Goal: Transaction & Acquisition: Download file/media

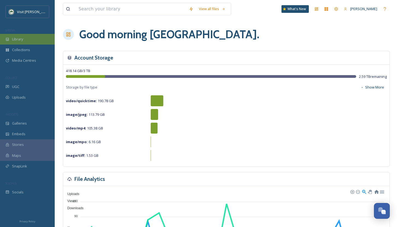
click at [24, 38] on div "Library" at bounding box center [27, 39] width 55 height 11
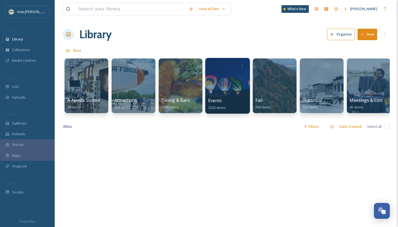
click at [235, 95] on div at bounding box center [227, 86] width 45 height 56
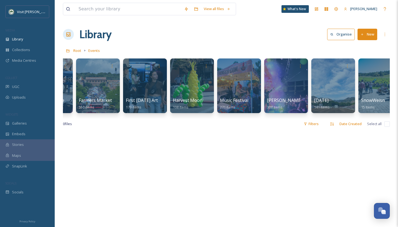
scroll to position [0, 238]
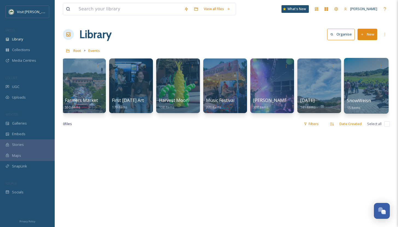
click at [368, 93] on div at bounding box center [366, 86] width 45 height 56
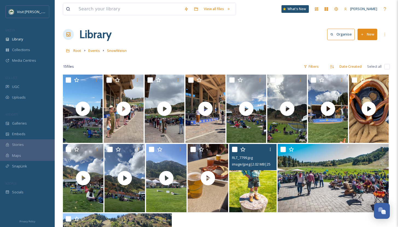
click at [254, 182] on img at bounding box center [253, 178] width 48 height 68
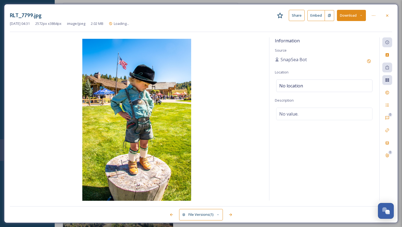
click at [353, 16] on button "Download" at bounding box center [351, 15] width 29 height 11
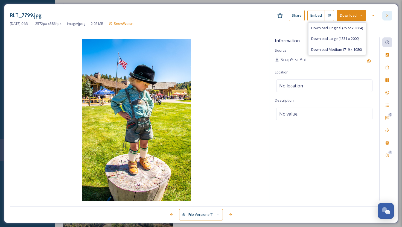
click at [385, 19] on div at bounding box center [387, 16] width 10 height 10
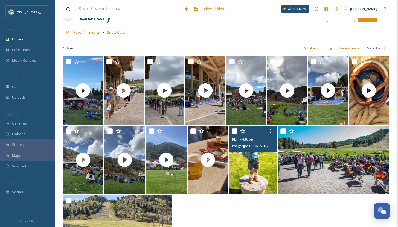
scroll to position [75, 0]
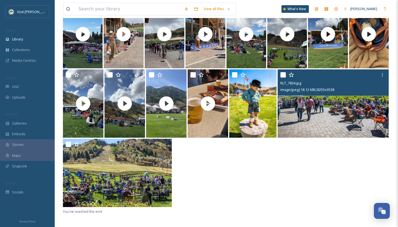
click at [308, 126] on img at bounding box center [333, 103] width 111 height 68
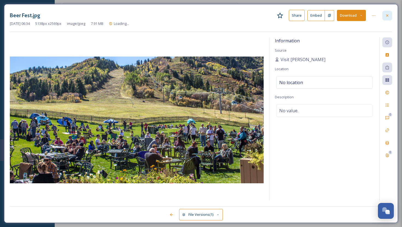
click at [389, 17] on div at bounding box center [387, 16] width 10 height 10
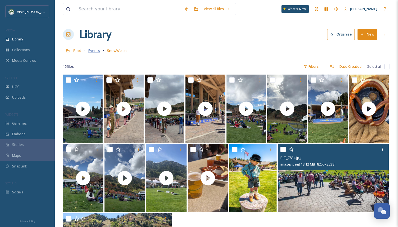
click at [94, 53] on span "Events" at bounding box center [93, 50] width 11 height 5
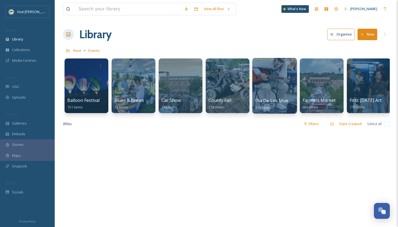
click at [268, 82] on div at bounding box center [274, 86] width 45 height 56
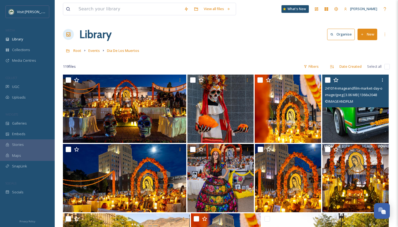
click at [344, 122] on img at bounding box center [355, 109] width 66 height 68
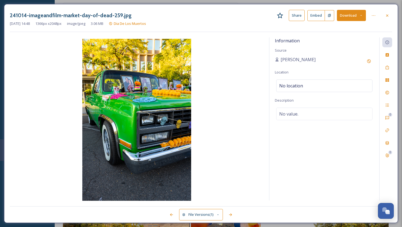
click at [350, 17] on button "Download" at bounding box center [351, 15] width 29 height 11
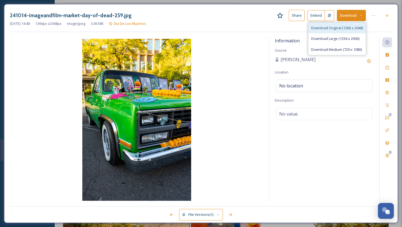
click at [348, 24] on div "Download Original (1366 x 2048)" at bounding box center [337, 28] width 57 height 11
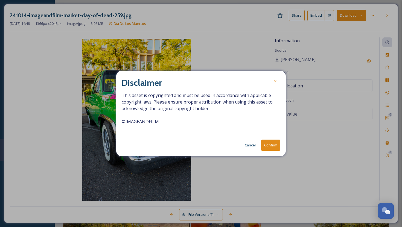
click at [271, 143] on button "Confirm" at bounding box center [270, 145] width 19 height 11
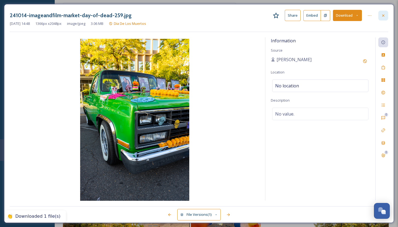
click at [386, 18] on div at bounding box center [383, 16] width 10 height 10
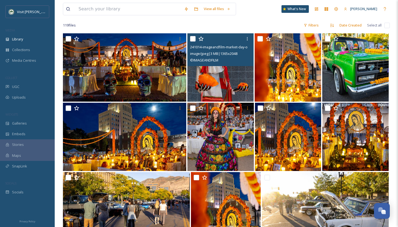
scroll to position [18, 0]
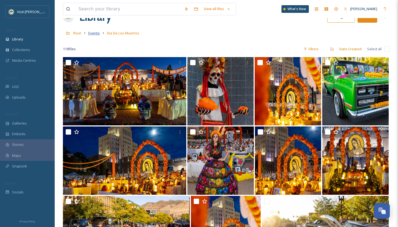
click at [94, 33] on span "Events" at bounding box center [93, 33] width 11 height 5
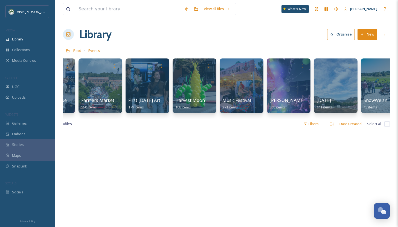
scroll to position [0, 238]
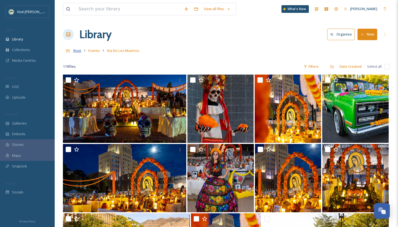
click at [78, 51] on span "Root" at bounding box center [77, 50] width 8 height 5
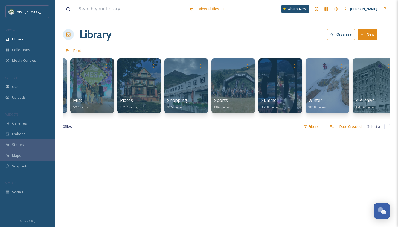
scroll to position [0, 324]
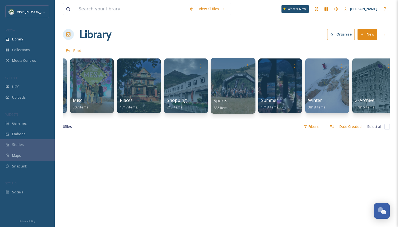
click at [237, 73] on div at bounding box center [233, 86] width 45 height 56
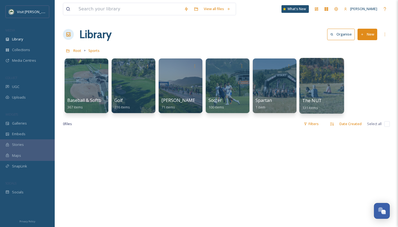
click at [319, 85] on div at bounding box center [321, 86] width 45 height 56
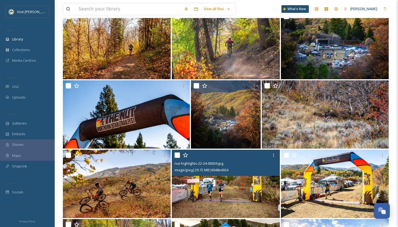
scroll to position [898, 0]
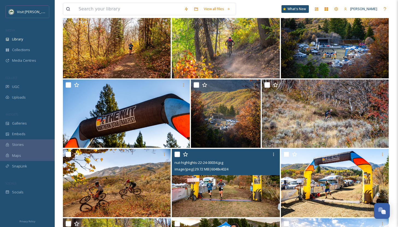
click at [256, 186] on img at bounding box center [226, 183] width 108 height 68
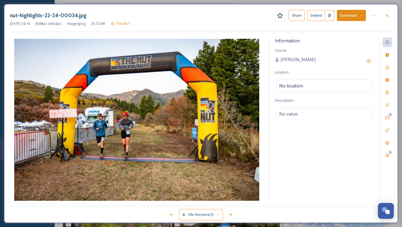
click at [348, 16] on button "Download" at bounding box center [351, 15] width 29 height 11
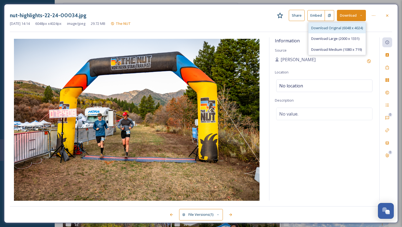
click at [336, 27] on span "Download Original (6048 x 4024)" at bounding box center [337, 27] width 52 height 5
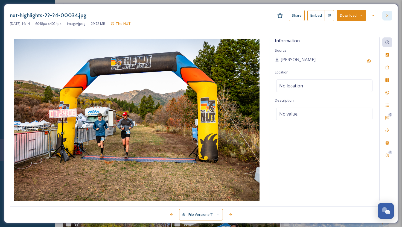
click at [386, 18] on div at bounding box center [387, 16] width 10 height 10
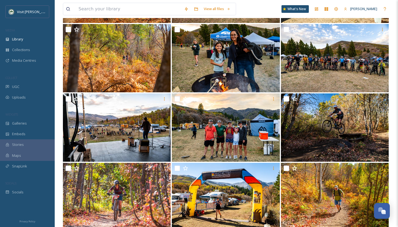
scroll to position [1093, 0]
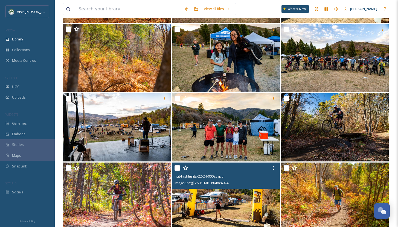
drag, startPoint x: 257, startPoint y: 173, endPoint x: 248, endPoint y: 185, distance: 15.5
click at [248, 185] on div "image/jpeg | 26.19 MB | 6048 x 4024" at bounding box center [226, 183] width 104 height 7
click at [232, 207] on img at bounding box center [226, 197] width 108 height 68
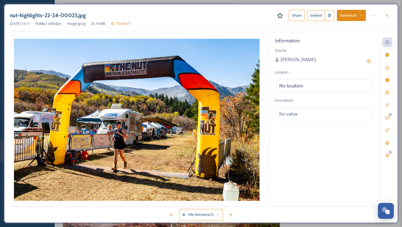
click at [347, 15] on button "Download" at bounding box center [351, 15] width 29 height 11
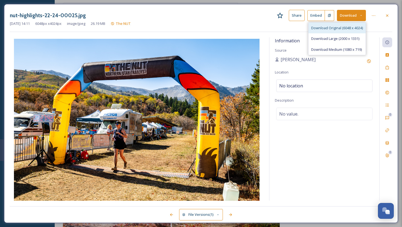
click at [346, 26] on span "Download Original (6048 x 4024)" at bounding box center [337, 27] width 52 height 5
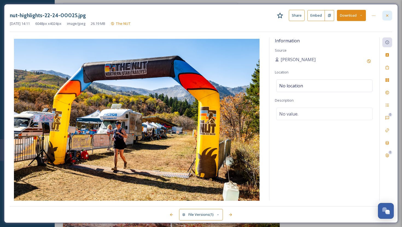
click at [384, 16] on div at bounding box center [387, 16] width 10 height 10
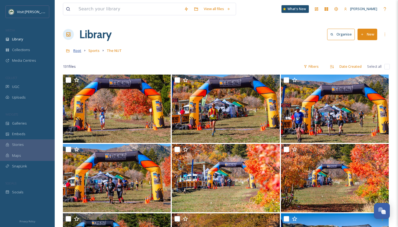
click at [79, 52] on span "Root" at bounding box center [77, 50] width 8 height 5
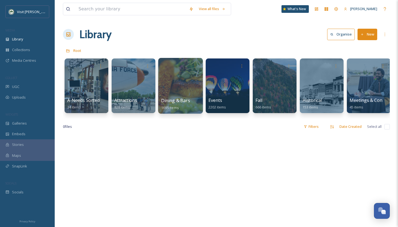
click at [182, 85] on div at bounding box center [180, 86] width 45 height 56
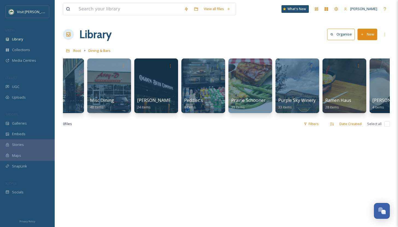
scroll to position [0, 545]
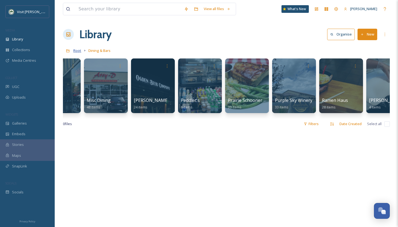
click at [80, 50] on span "Root" at bounding box center [77, 50] width 8 height 5
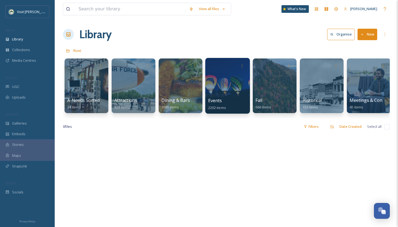
click at [228, 95] on div at bounding box center [227, 86] width 45 height 56
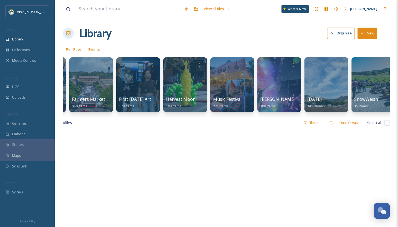
scroll to position [0, 238]
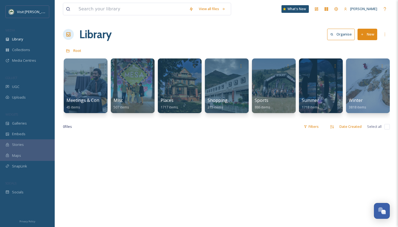
scroll to position [0, 290]
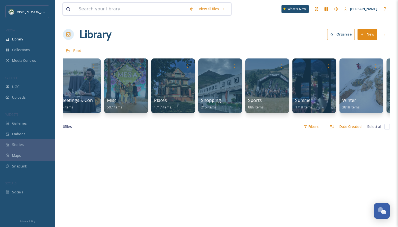
click at [157, 7] on input at bounding box center [131, 9] width 110 height 12
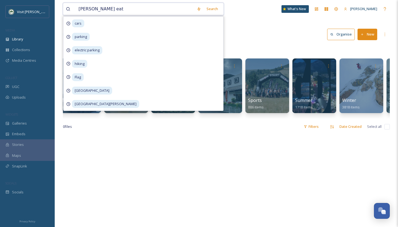
type input "[PERSON_NAME] eats"
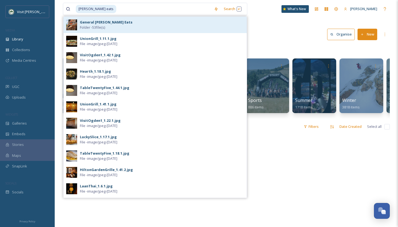
click at [156, 22] on div "General [PERSON_NAME] Eats Folder - 53 file(s)" at bounding box center [162, 25] width 164 height 10
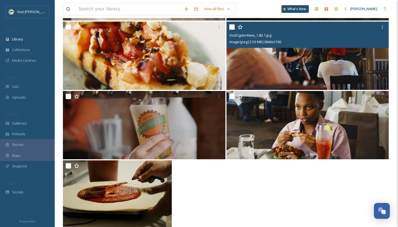
scroll to position [1660, 0]
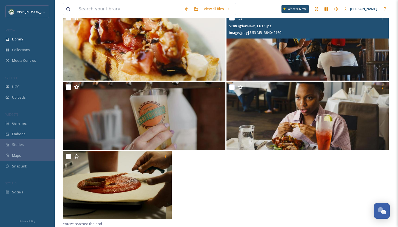
click at [296, 63] on img at bounding box center [307, 46] width 162 height 68
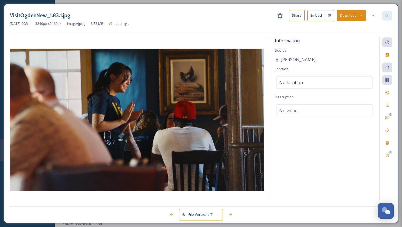
click at [388, 14] on icon at bounding box center [387, 15] width 4 height 4
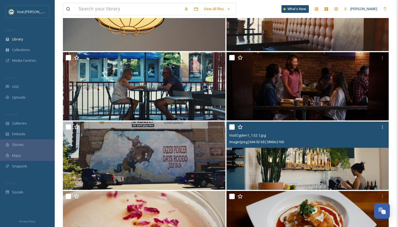
scroll to position [300, 0]
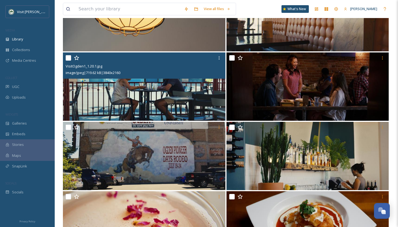
click at [180, 94] on img at bounding box center [144, 87] width 162 height 68
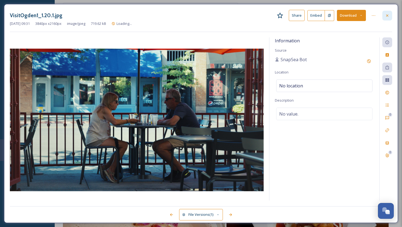
click at [386, 15] on icon at bounding box center [387, 15] width 4 height 4
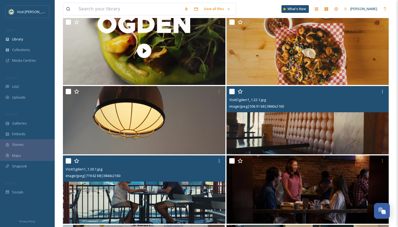
scroll to position [124, 0]
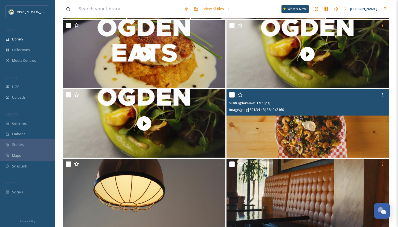
click at [334, 133] on img at bounding box center [307, 123] width 162 height 68
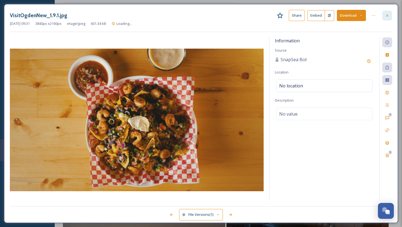
click at [389, 13] on icon at bounding box center [387, 15] width 4 height 4
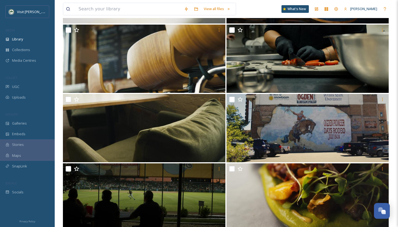
scroll to position [1096, 0]
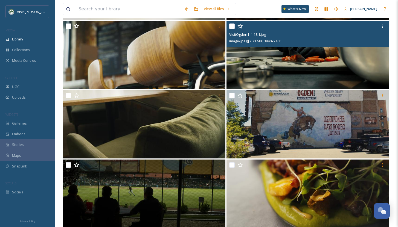
click at [321, 61] on img at bounding box center [307, 55] width 162 height 68
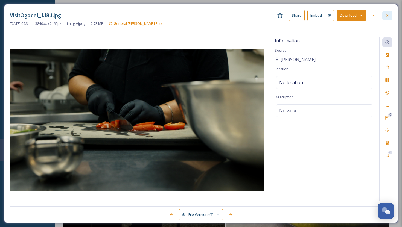
click at [388, 15] on icon at bounding box center [387, 15] width 4 height 4
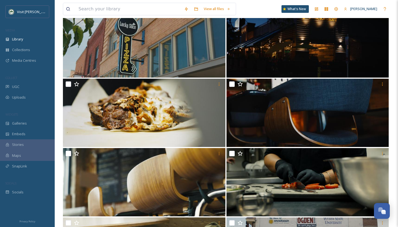
scroll to position [904, 0]
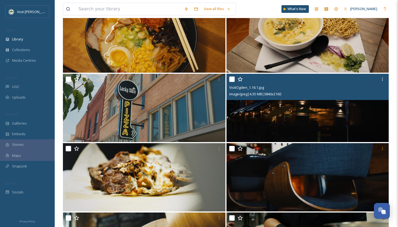
click at [299, 122] on img at bounding box center [307, 108] width 162 height 68
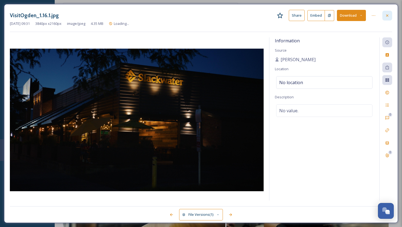
click at [385, 17] on div at bounding box center [387, 16] width 10 height 10
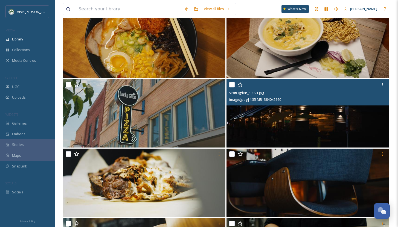
scroll to position [898, 0]
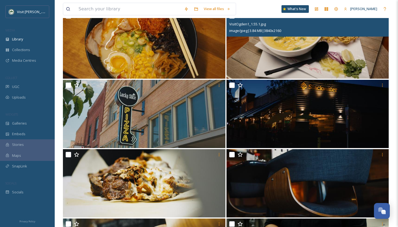
click at [305, 63] on img at bounding box center [307, 44] width 162 height 68
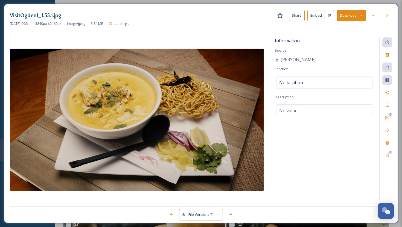
click at [344, 16] on button "Download" at bounding box center [351, 15] width 29 height 11
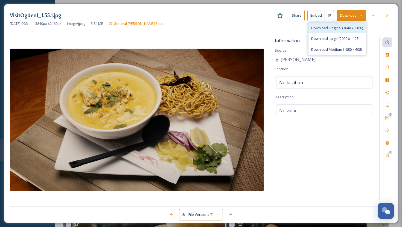
click at [330, 29] on span "Download Original (3840 x 2160)" at bounding box center [337, 27] width 52 height 5
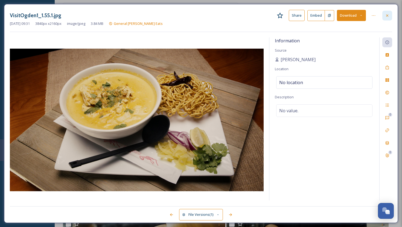
click at [387, 14] on icon at bounding box center [387, 15] width 4 height 4
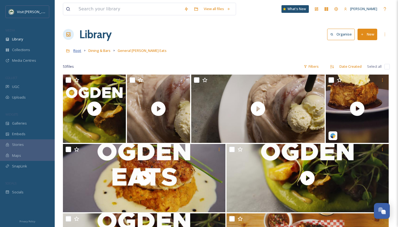
click at [75, 52] on span "Root" at bounding box center [77, 50] width 8 height 5
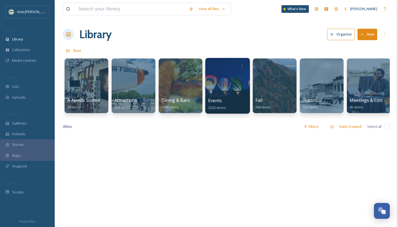
click at [216, 82] on div at bounding box center [227, 86] width 45 height 56
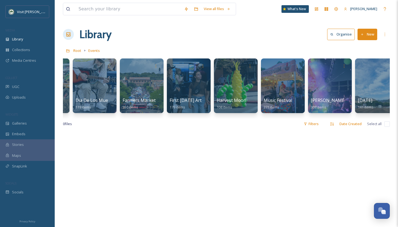
scroll to position [0, 238]
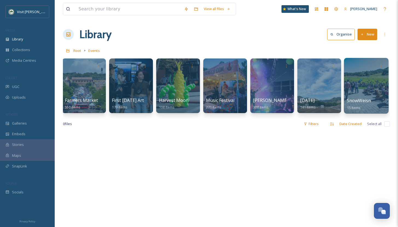
click at [376, 88] on div at bounding box center [366, 86] width 45 height 56
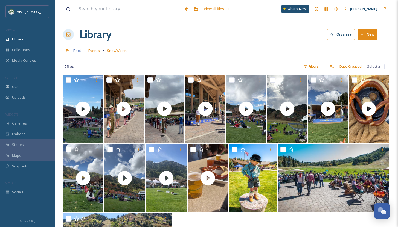
click at [80, 51] on span "Root" at bounding box center [77, 50] width 8 height 5
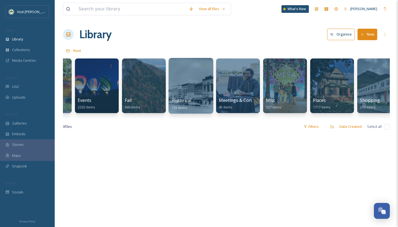
scroll to position [0, 128]
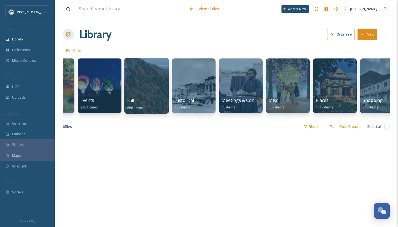
click at [147, 77] on div at bounding box center [146, 86] width 45 height 56
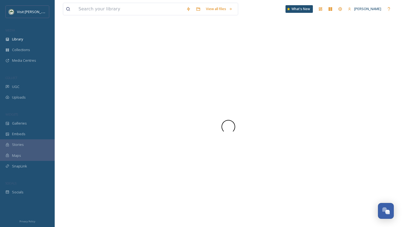
click at [147, 77] on div at bounding box center [228, 126] width 331 height 201
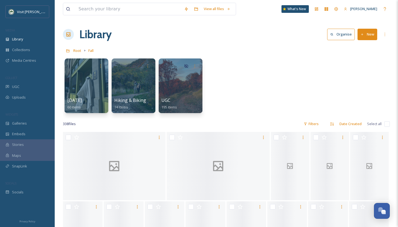
click at [201, 51] on div "Root Fall" at bounding box center [226, 50] width 327 height 10
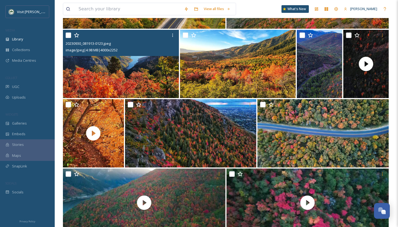
scroll to position [1284, 0]
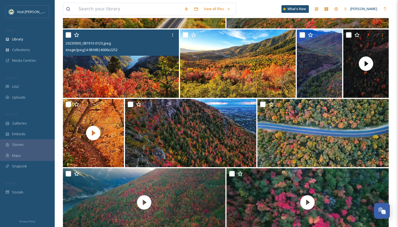
click at [140, 80] on img at bounding box center [121, 64] width 116 height 68
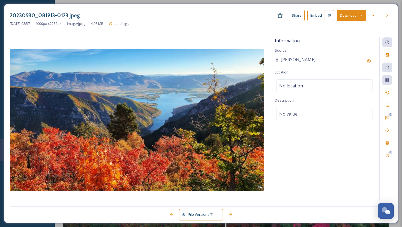
click at [350, 14] on button "Download" at bounding box center [351, 15] width 29 height 11
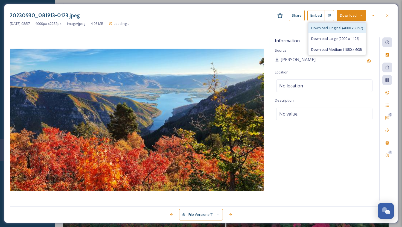
click at [349, 26] on span "Download Original (4000 x 2252)" at bounding box center [337, 27] width 52 height 5
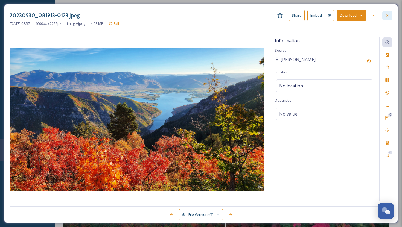
click at [384, 14] on div at bounding box center [387, 16] width 10 height 10
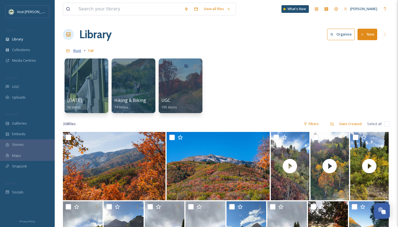
click at [80, 51] on span "Root" at bounding box center [77, 50] width 8 height 5
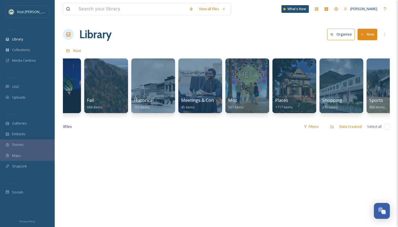
scroll to position [0, 240]
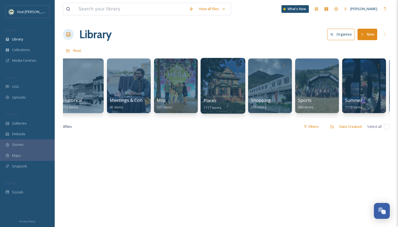
click at [226, 91] on div at bounding box center [222, 86] width 45 height 56
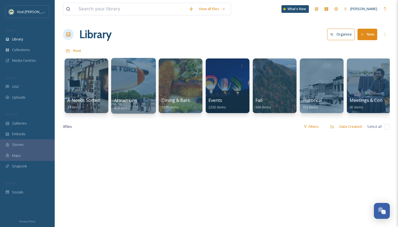
click at [137, 85] on div at bounding box center [133, 86] width 45 height 56
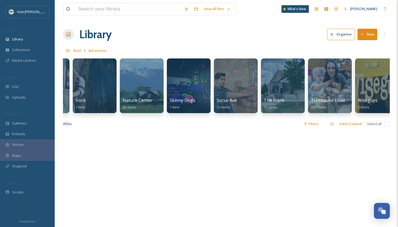
scroll to position [0, 379]
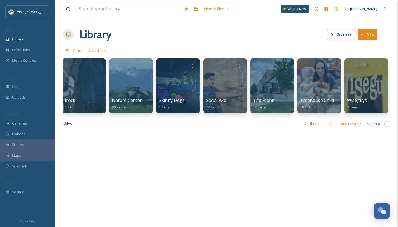
click at [156, 46] on div "Root Attractions" at bounding box center [226, 50] width 327 height 10
click at [80, 51] on span "Root" at bounding box center [77, 50] width 8 height 5
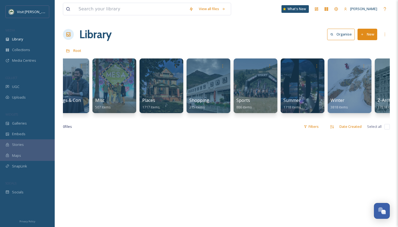
scroll to position [0, 332]
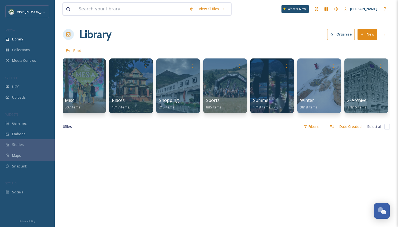
click at [116, 11] on input at bounding box center [131, 9] width 110 height 12
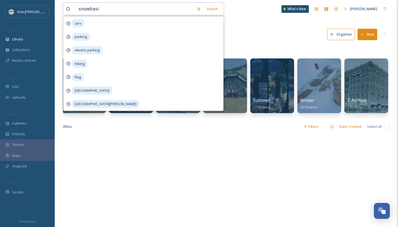
type input "snowbasin"
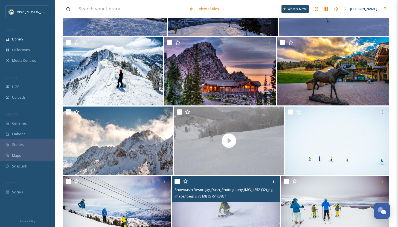
scroll to position [155, 0]
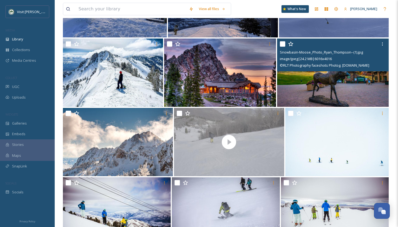
click at [339, 95] on img at bounding box center [333, 73] width 112 height 68
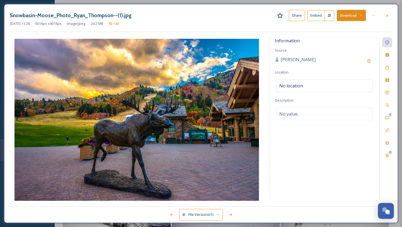
click at [345, 12] on button "Download" at bounding box center [351, 15] width 29 height 11
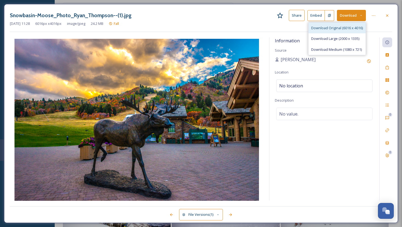
click at [346, 24] on div "Download Original (6016 x 4016)" at bounding box center [337, 28] width 57 height 11
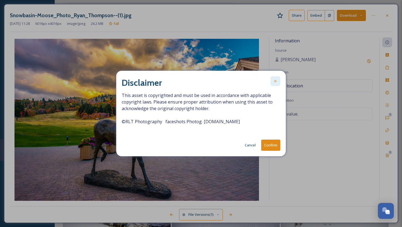
click at [272, 84] on div at bounding box center [275, 81] width 10 height 10
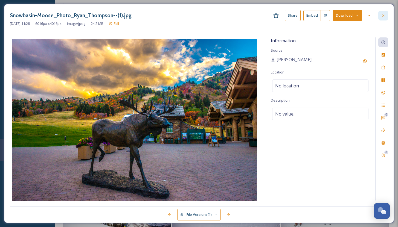
click at [382, 13] on div at bounding box center [383, 16] width 10 height 10
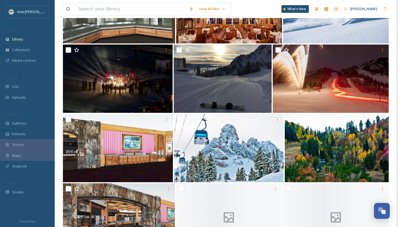
scroll to position [7941, 0]
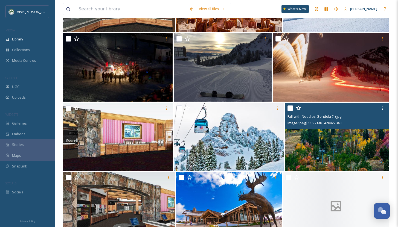
click at [366, 159] on img at bounding box center [337, 137] width 104 height 68
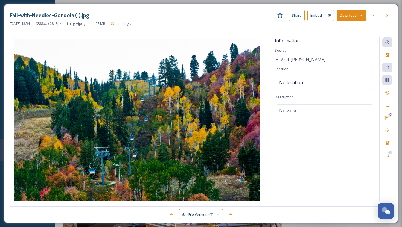
click at [347, 18] on button "Download" at bounding box center [351, 15] width 29 height 11
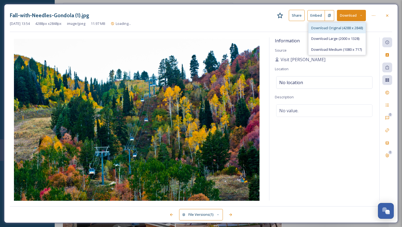
click at [342, 25] on span "Download Original (4288 x 2848)" at bounding box center [337, 27] width 52 height 5
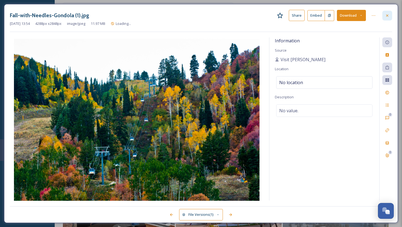
click at [385, 15] on icon at bounding box center [387, 15] width 4 height 4
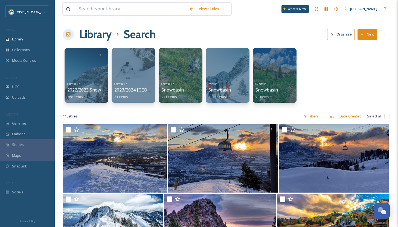
click at [102, 9] on input at bounding box center [131, 9] width 110 height 12
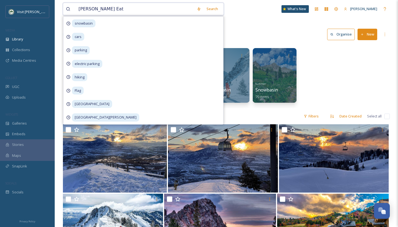
type input "[PERSON_NAME] Eats"
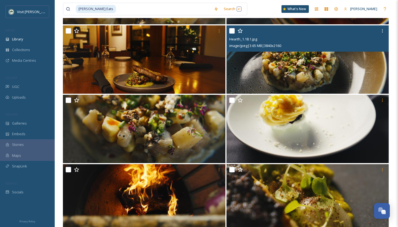
scroll to position [1420, 0]
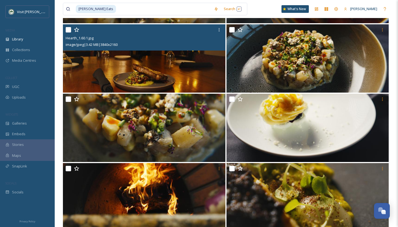
click at [177, 71] on img at bounding box center [144, 58] width 162 height 68
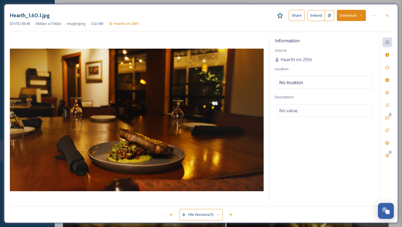
click at [341, 18] on button "Download" at bounding box center [351, 15] width 29 height 11
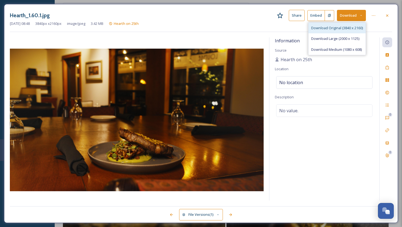
click at [341, 27] on span "Download Original (3840 x 2160)" at bounding box center [337, 27] width 52 height 5
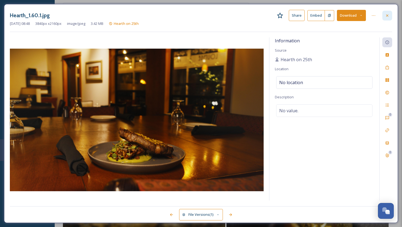
click at [386, 17] on icon at bounding box center [387, 15] width 4 height 4
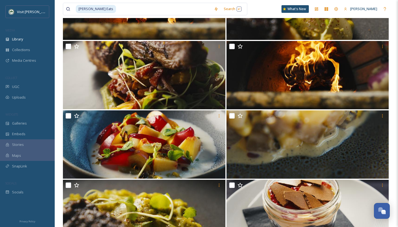
scroll to position [1651, 0]
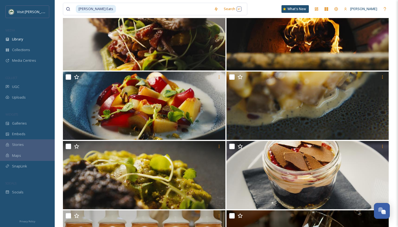
click at [244, 8] on div "[PERSON_NAME] Eats Search What's [GEOGRAPHIC_DATA][PERSON_NAME]" at bounding box center [226, 9] width 327 height 18
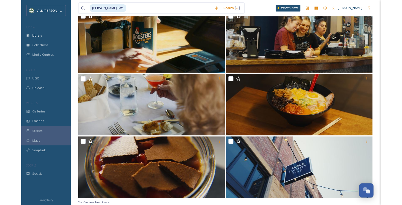
scroll to position [6335, 0]
